Goal: Feedback & Contribution: Contribute content

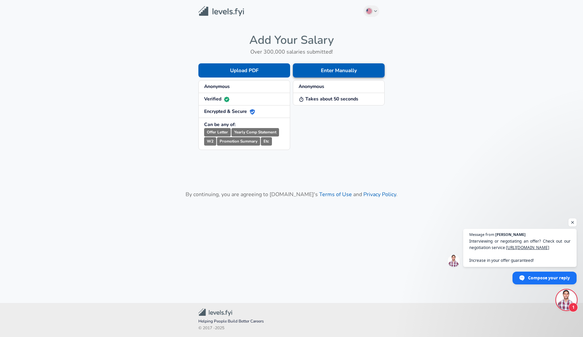
click at [328, 64] on button "Enter Manually" at bounding box center [339, 70] width 92 height 14
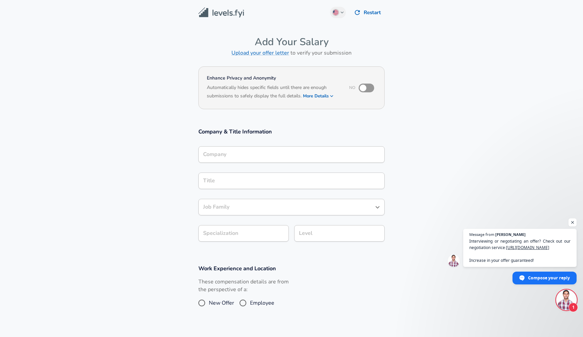
click at [239, 163] on div "Company Company" at bounding box center [291, 155] width 186 height 18
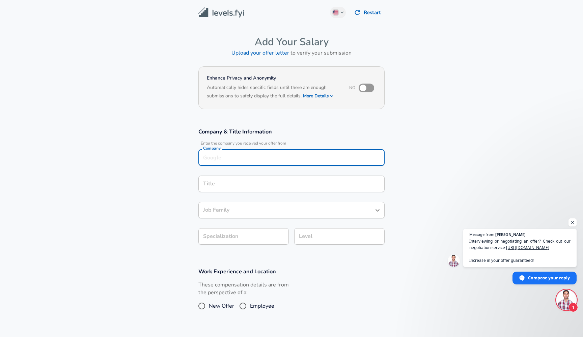
scroll to position [7, 0]
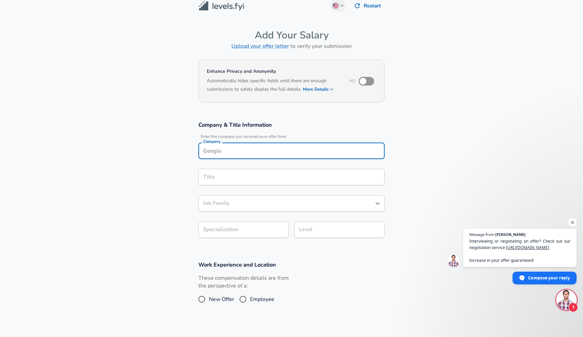
click at [239, 157] on div "Company" at bounding box center [291, 151] width 186 height 17
click at [232, 169] on li "Yandex" at bounding box center [291, 166] width 186 height 10
type input "Yandex"
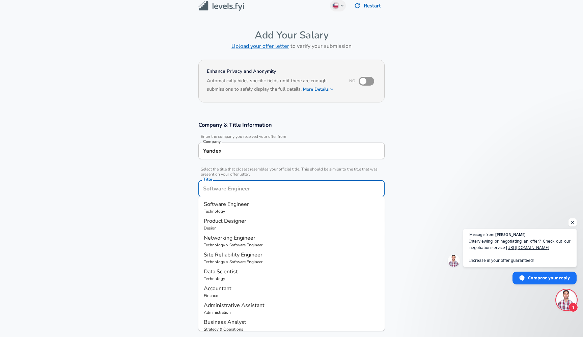
click at [231, 183] on input "Title" at bounding box center [291, 188] width 180 height 10
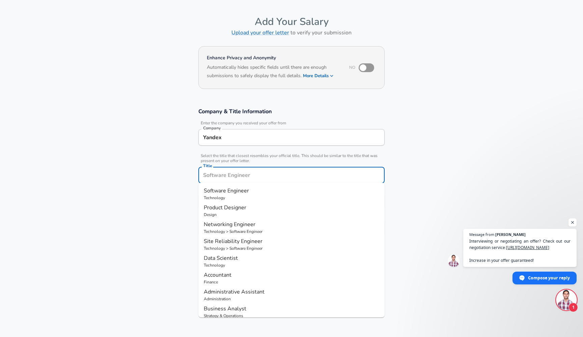
click at [230, 190] on span "Software Engineer" at bounding box center [226, 190] width 45 height 7
type input "Software Engineer"
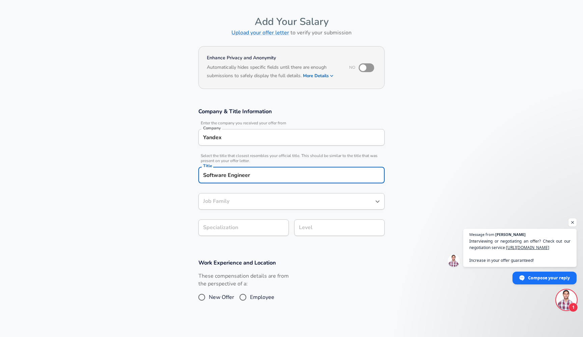
type input "Software Engineer"
click at [230, 202] on input "Software Engineer" at bounding box center [286, 201] width 170 height 10
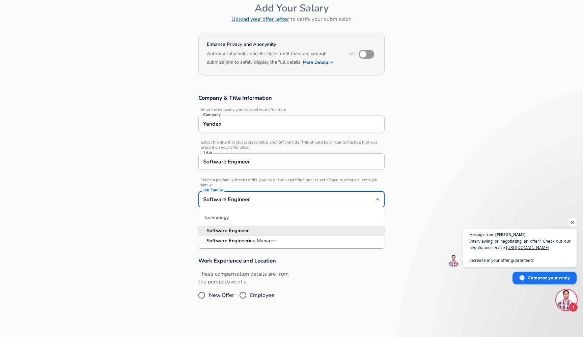
click at [228, 234] on strong "Software" at bounding box center [217, 230] width 22 height 7
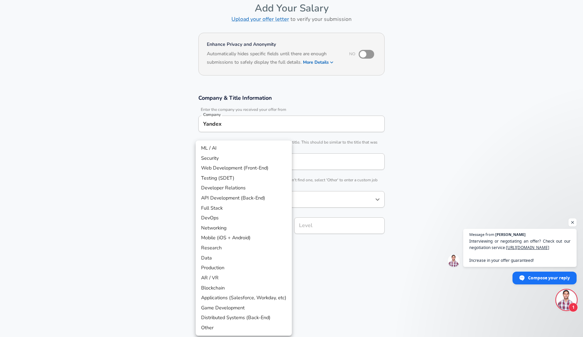
click at [241, 223] on body "We value your privacy We use cookies to enhance your browsing experience, serve…" at bounding box center [291, 134] width 583 height 337
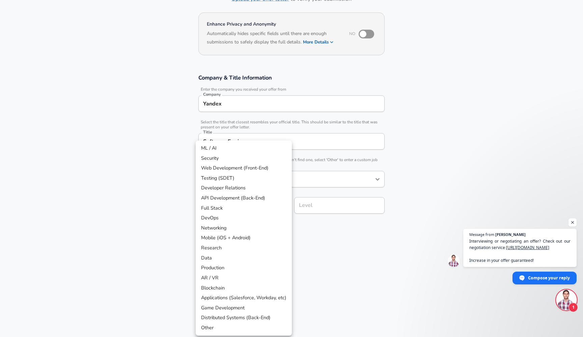
click at [136, 216] on div at bounding box center [291, 168] width 583 height 337
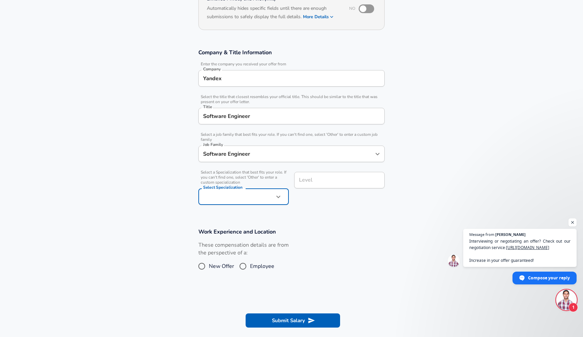
click at [324, 186] on div "Level" at bounding box center [339, 180] width 90 height 17
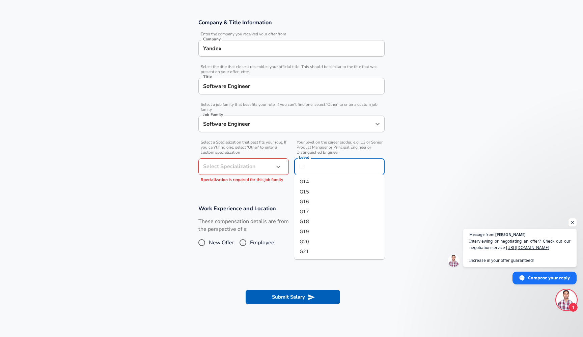
scroll to position [114, 0]
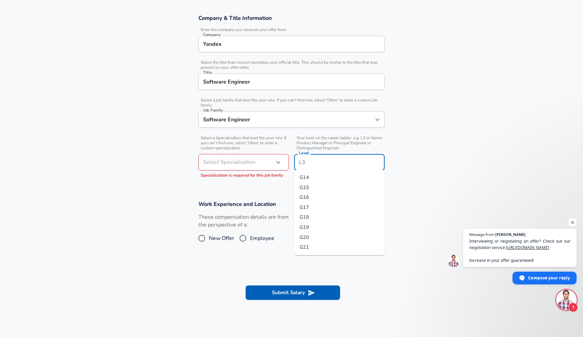
click at [318, 190] on li "G15" at bounding box center [339, 188] width 90 height 10
type input "G15"
click at [309, 196] on section "Work Experience and Location These compensation details are from the perspectiv…" at bounding box center [291, 226] width 583 height 67
click at [242, 155] on body "We value your privacy We use cookies to enhance your browsing experience, serve…" at bounding box center [291, 54] width 583 height 337
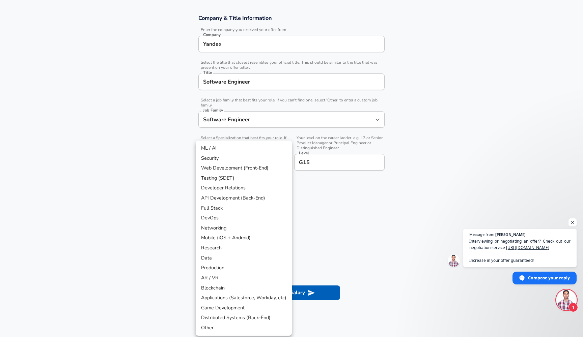
click at [239, 200] on li "API Development (Back-End)" at bounding box center [244, 198] width 96 height 10
type input "API Development (Back-End)"
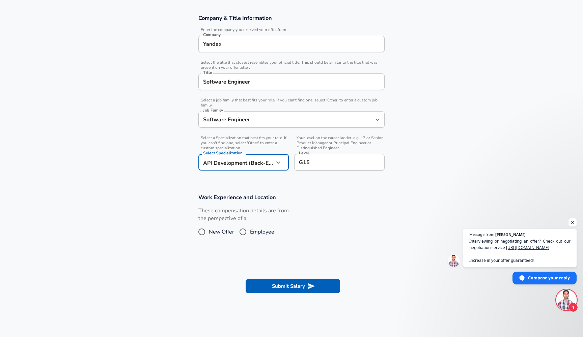
click at [242, 231] on input "Employee" at bounding box center [243, 232] width 14 height 11
radio input "true"
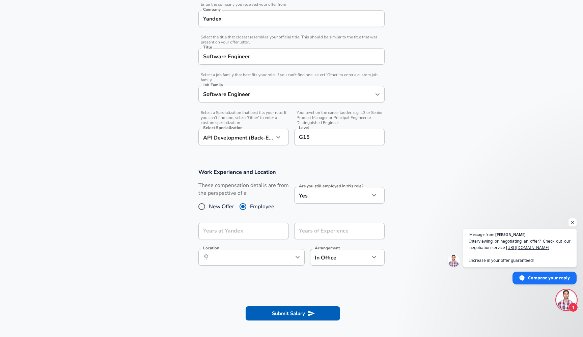
scroll to position [150, 0]
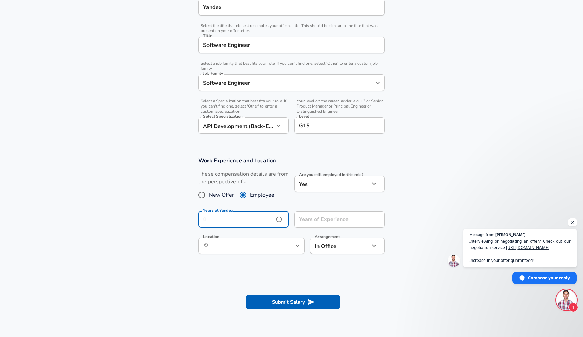
click at [256, 223] on input "Years at Yandex" at bounding box center [236, 219] width 76 height 17
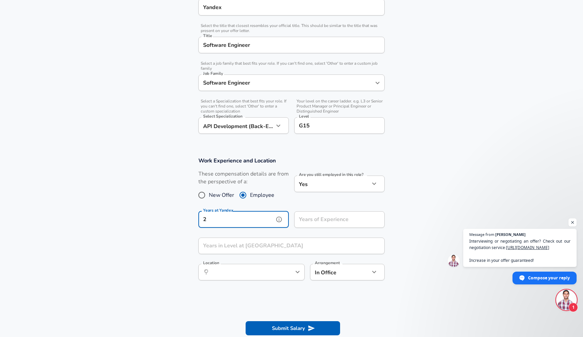
type input "2"
click at [324, 221] on input "Years of Experience" at bounding box center [332, 219] width 76 height 17
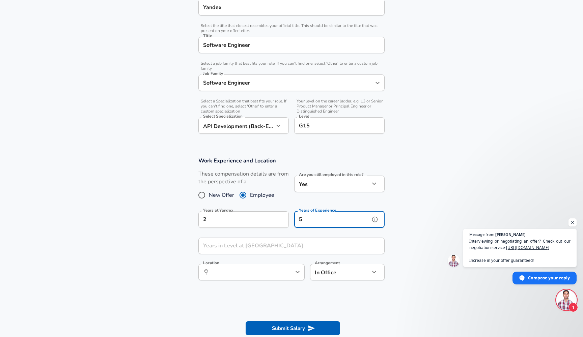
type input "5"
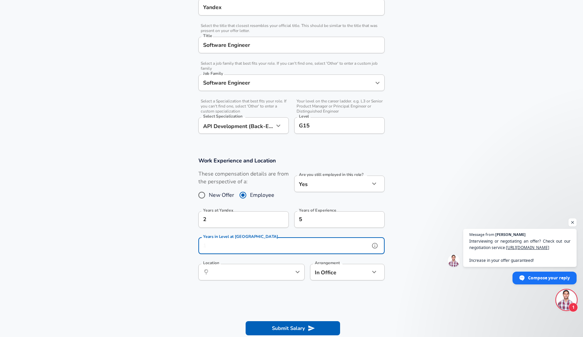
click at [268, 247] on input "Years in Level at [GEOGRAPHIC_DATA]" at bounding box center [283, 246] width 171 height 17
type input "2"
click at [168, 236] on section "Work Experience and Location These compensation details are from the perspectiv…" at bounding box center [291, 222] width 583 height 146
click at [276, 279] on div "​ Location" at bounding box center [251, 272] width 106 height 17
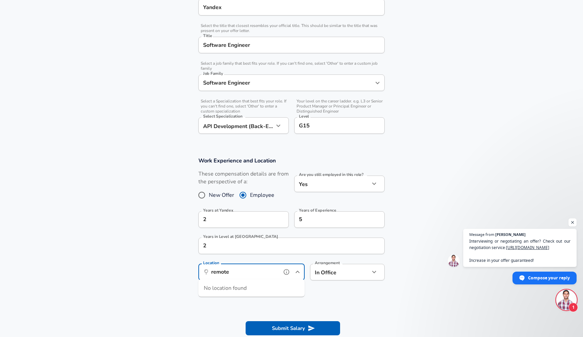
type input "remote"
click at [342, 187] on body "We value your privacy We use cookies to enhance your browsing experience, serve…" at bounding box center [291, 18] width 583 height 337
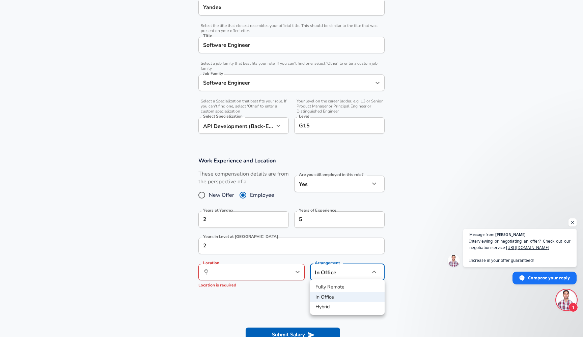
click at [334, 290] on li "Fully Remote" at bounding box center [347, 287] width 75 height 10
type input "remote"
click at [279, 274] on div "​ Location" at bounding box center [251, 272] width 106 height 17
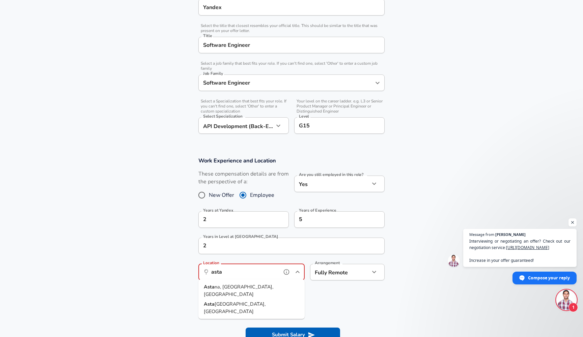
click at [262, 287] on li "Asta na, [GEOGRAPHIC_DATA], [GEOGRAPHIC_DATA]" at bounding box center [251, 290] width 106 height 17
type input "[GEOGRAPHIC_DATA], [GEOGRAPHIC_DATA], [GEOGRAPHIC_DATA]"
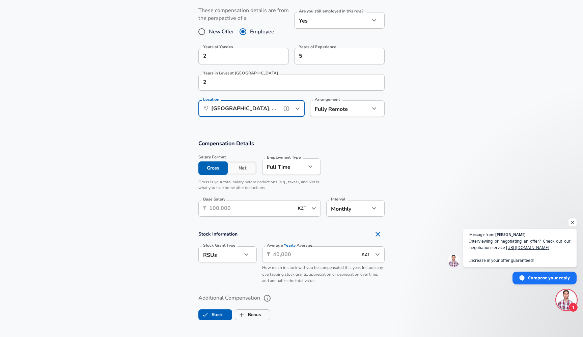
scroll to position [320, 0]
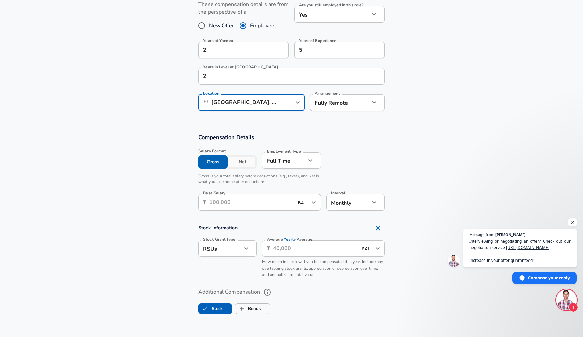
click at [247, 203] on input "Base Salary" at bounding box center [251, 202] width 85 height 17
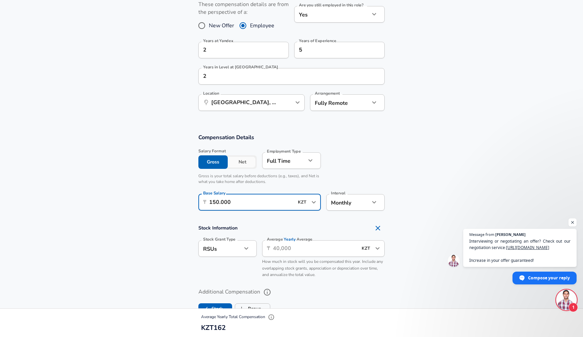
type input "1.500.000"
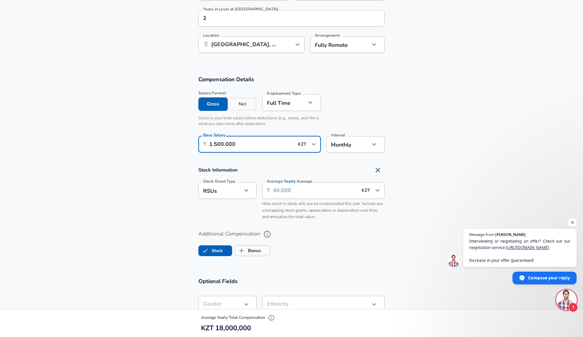
scroll to position [381, 0]
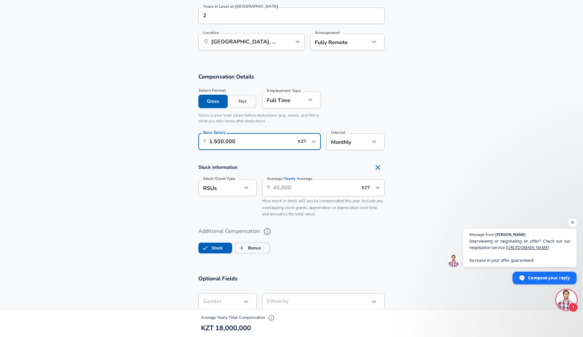
click at [287, 189] on input "Average Yearly Average" at bounding box center [315, 188] width 85 height 17
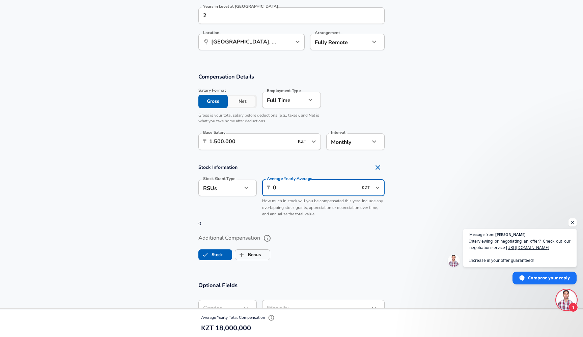
type input "0"
click at [284, 211] on span "How much in stock will you be compensated this year. Include any overlapping st…" at bounding box center [322, 207] width 121 height 19
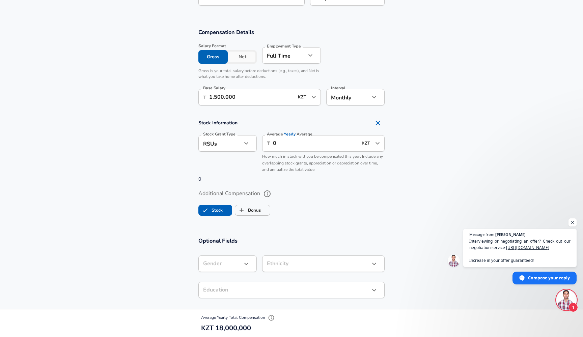
scroll to position [429, 0]
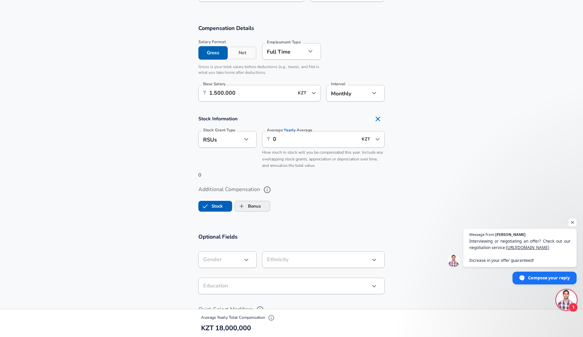
click at [249, 205] on label "Bonus" at bounding box center [248, 206] width 26 height 13
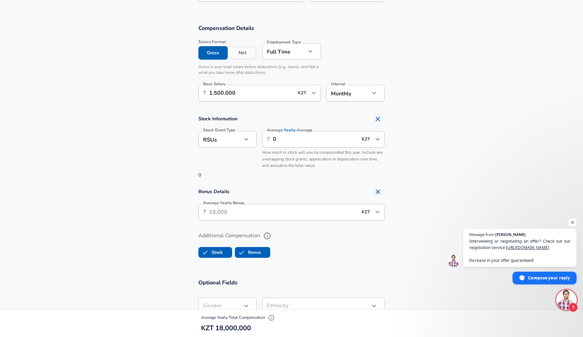
checkbox input "true"
click at [242, 210] on input "Average Yearly Bonus" at bounding box center [283, 212] width 148 height 17
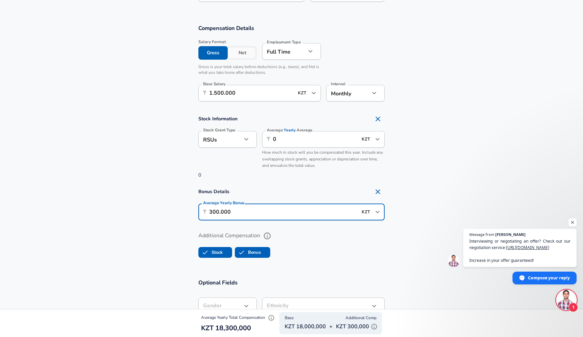
type input "3.000.000"
click at [286, 230] on label "Additional Compensation" at bounding box center [291, 235] width 186 height 11
click at [273, 230] on button "Additional Compensation" at bounding box center [266, 235] width 11 height 11
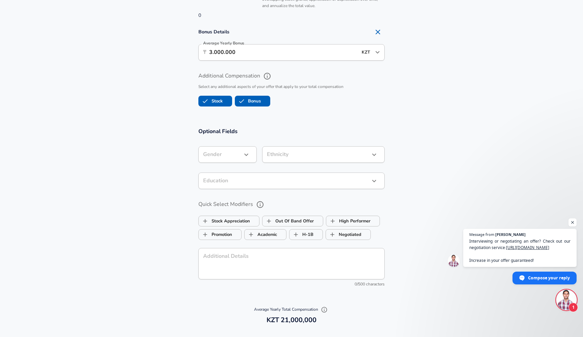
scroll to position [622, 0]
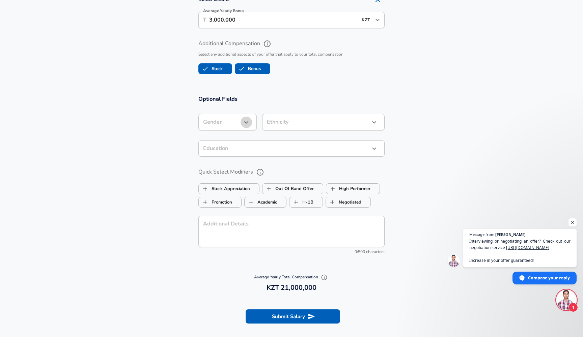
click at [242, 122] on button "button" at bounding box center [245, 122] width 11 height 11
click at [235, 136] on li "[DEMOGRAPHIC_DATA]" at bounding box center [230, 136] width 65 height 10
type input "[DEMOGRAPHIC_DATA]"
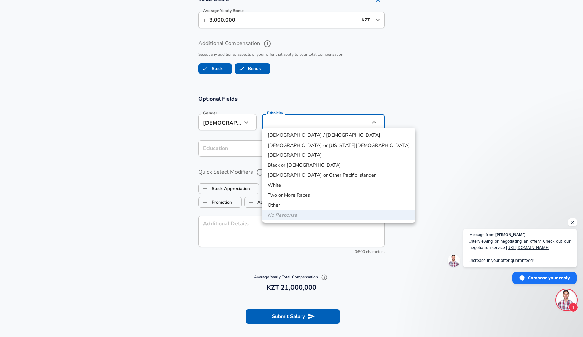
click at [283, 123] on div at bounding box center [291, 168] width 583 height 337
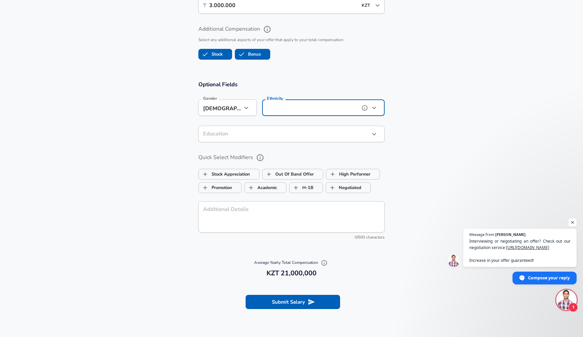
scroll to position [645, 0]
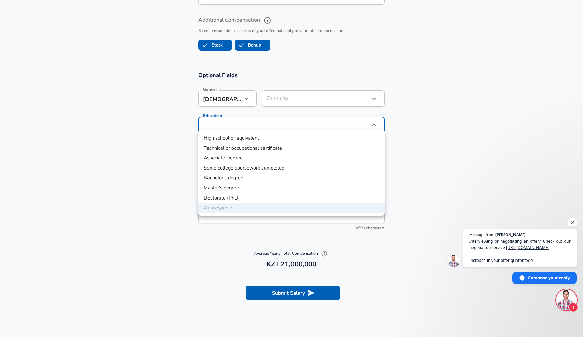
click at [258, 180] on li "Bachelor's degree" at bounding box center [291, 178] width 186 height 10
type input "Bachelors degree"
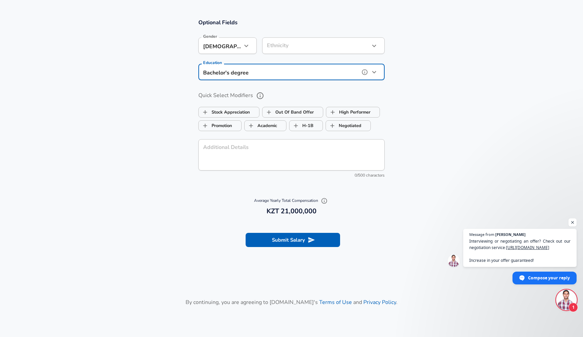
scroll to position [731, 0]
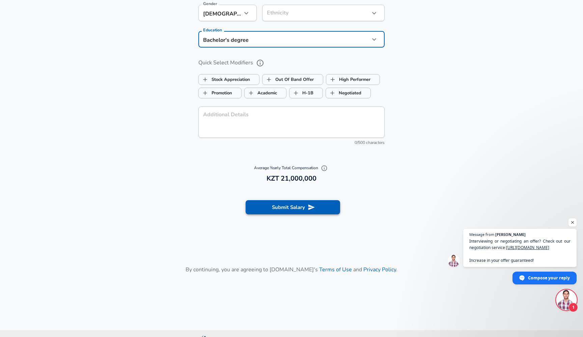
click at [300, 204] on button "Submit Salary" at bounding box center [293, 207] width 94 height 14
